Goal: Information Seeking & Learning: Learn about a topic

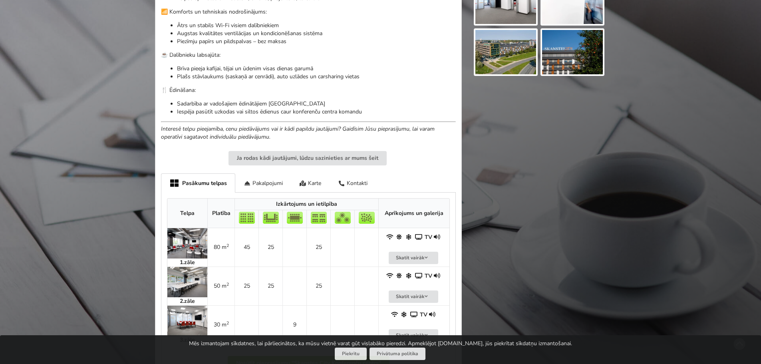
scroll to position [359, 0]
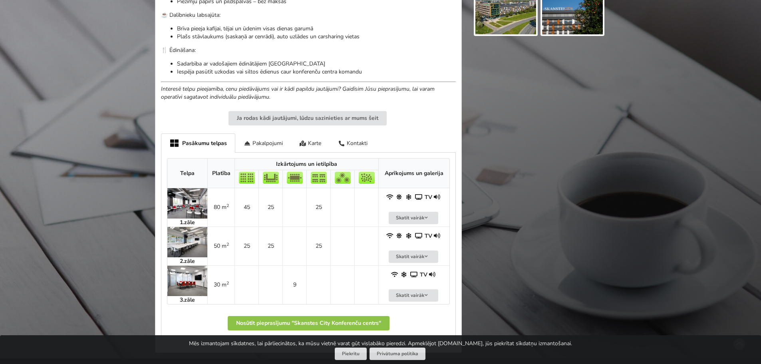
click at [200, 241] on img at bounding box center [187, 242] width 40 height 30
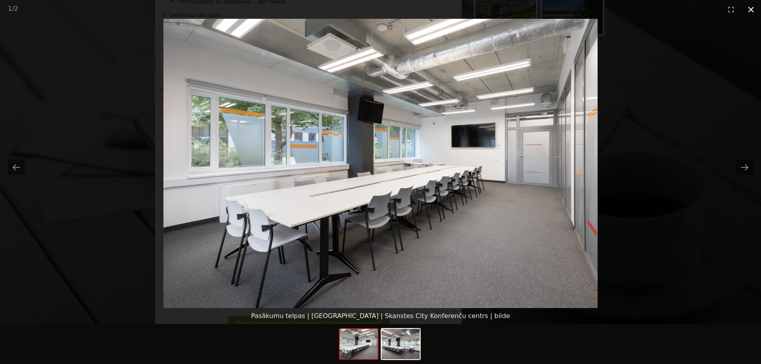
click at [751, 5] on button "Close gallery" at bounding box center [751, 9] width 20 height 19
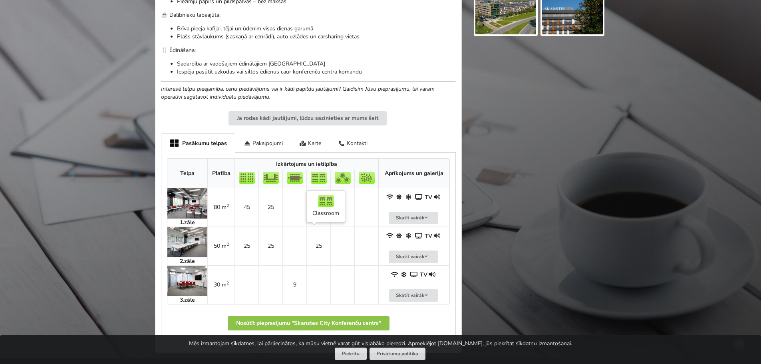
click at [319, 244] on td "25" at bounding box center [318, 245] width 24 height 39
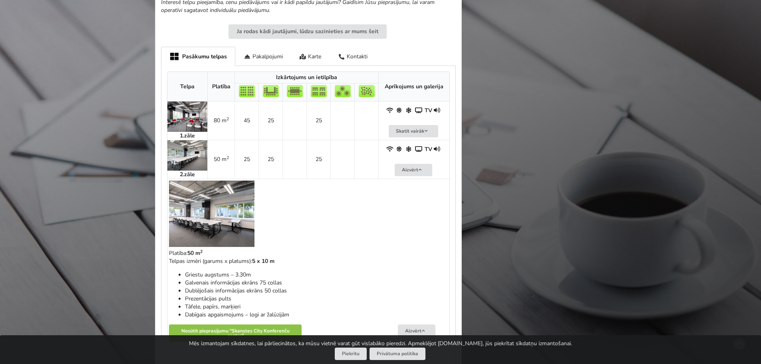
scroll to position [479, 0]
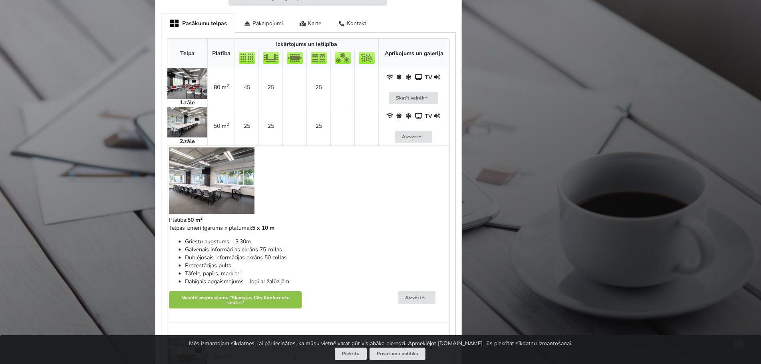
click at [236, 189] on img at bounding box center [211, 180] width 85 height 66
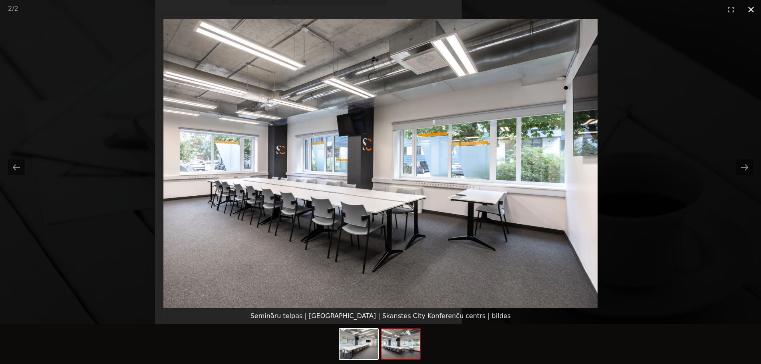
click at [757, 8] on button "Close gallery" at bounding box center [751, 9] width 20 height 19
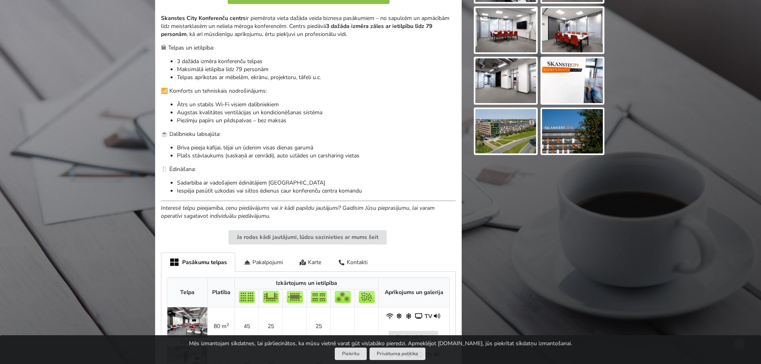
scroll to position [240, 0]
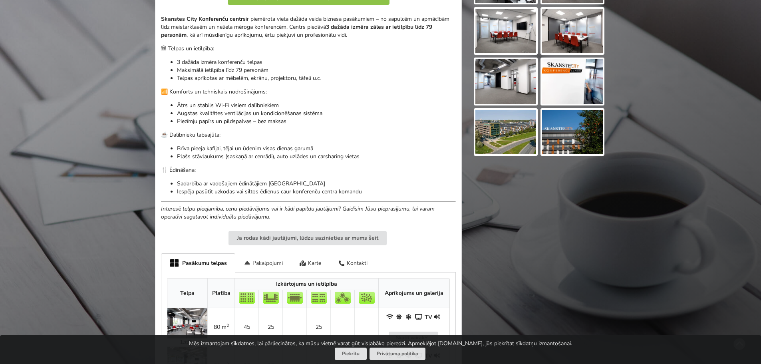
click at [265, 258] on div "Pakalpojumi" at bounding box center [263, 262] width 56 height 19
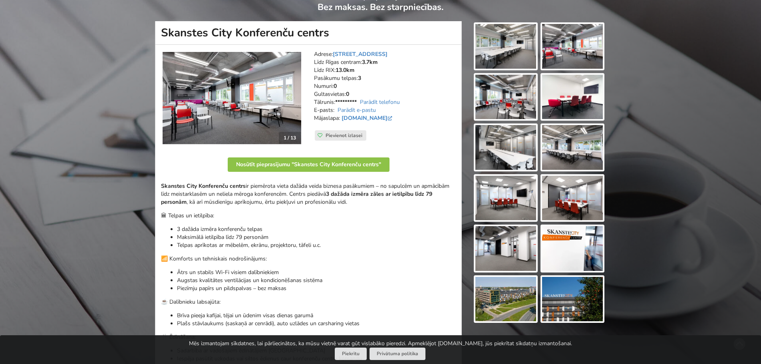
scroll to position [40, 0]
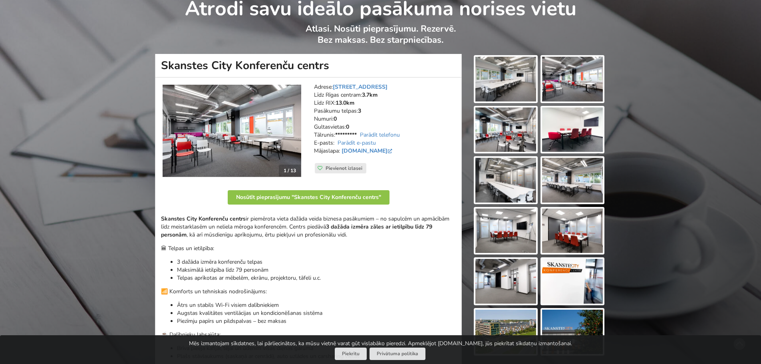
click at [558, 321] on img at bounding box center [572, 331] width 61 height 45
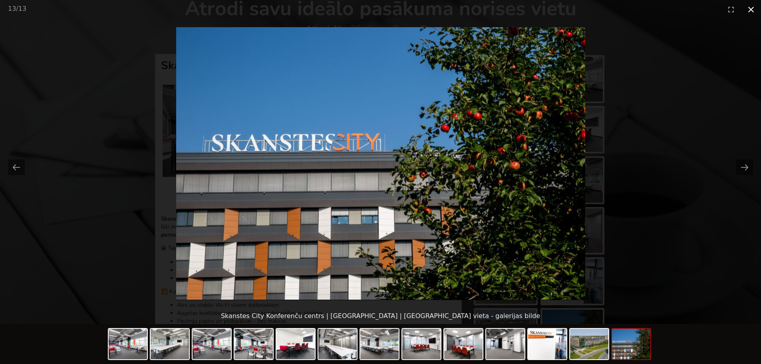
click at [753, 12] on button "Close gallery" at bounding box center [751, 9] width 20 height 19
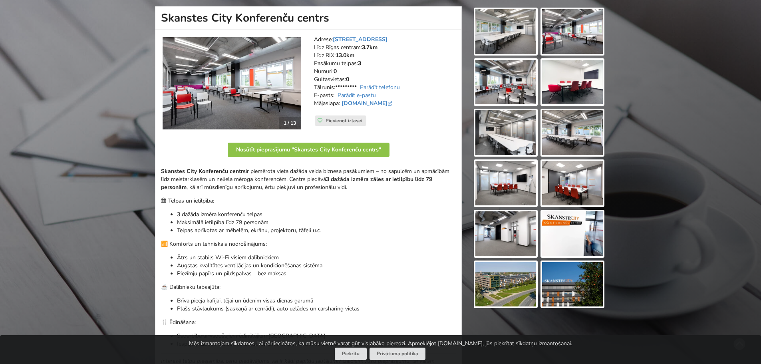
scroll to position [120, 0]
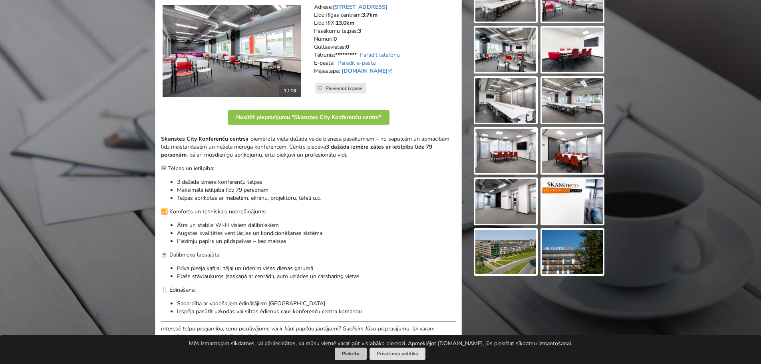
drag, startPoint x: 359, startPoint y: 359, endPoint x: 360, endPoint y: 347, distance: 12.0
click at [359, 359] on button "Piekrītu" at bounding box center [351, 353] width 32 height 12
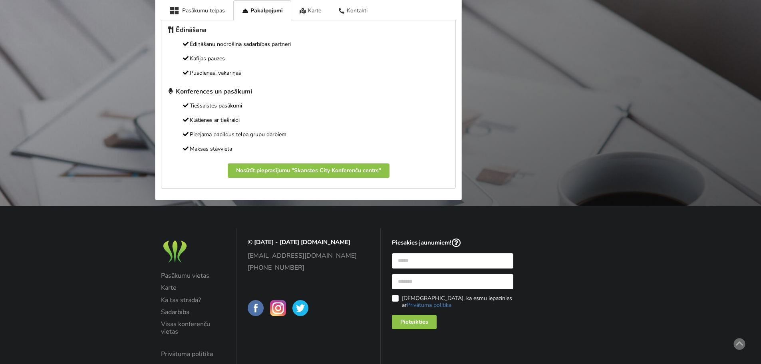
scroll to position [519, 0]
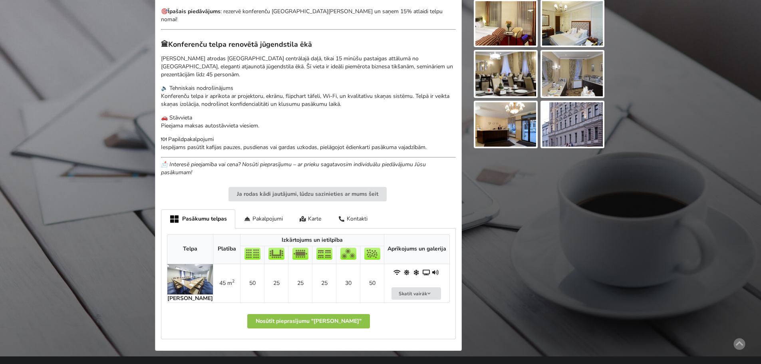
scroll to position [279, 0]
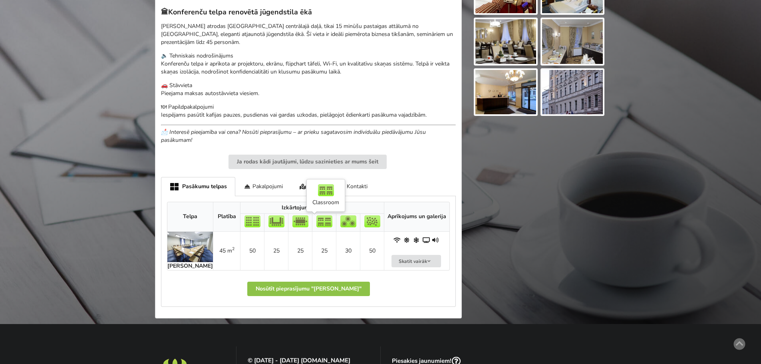
click at [319, 232] on td "25" at bounding box center [324, 251] width 24 height 38
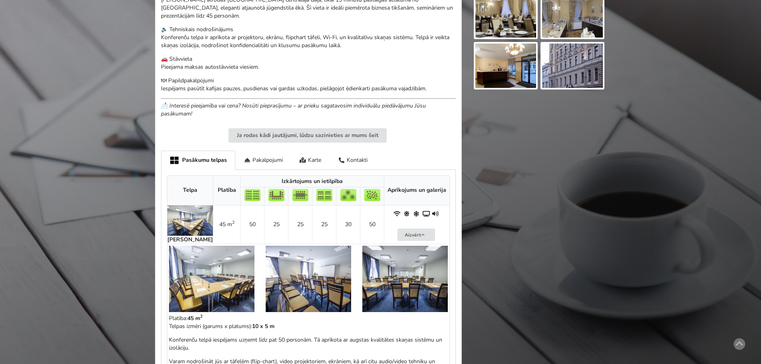
scroll to position [319, 0]
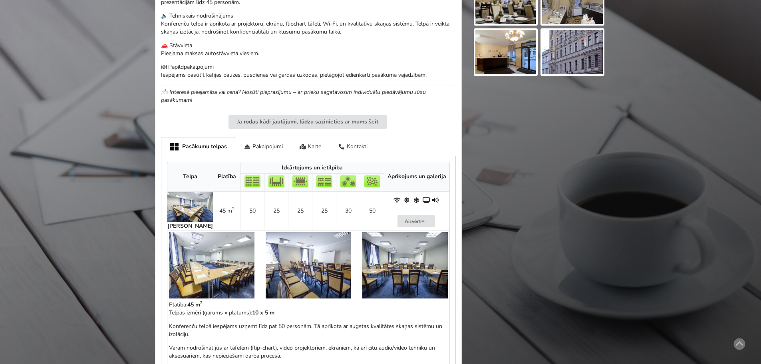
click at [400, 253] on img at bounding box center [404, 265] width 85 height 66
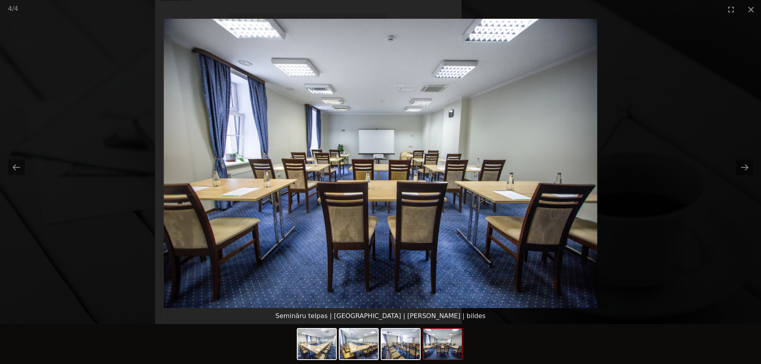
scroll to position [439, 0]
click at [682, 237] on picture at bounding box center [380, 163] width 761 height 289
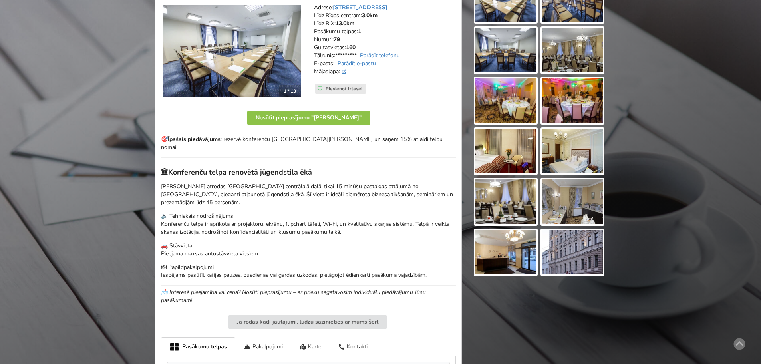
scroll to position [120, 0]
